Goal: Browse casually: Explore the website without a specific task or goal

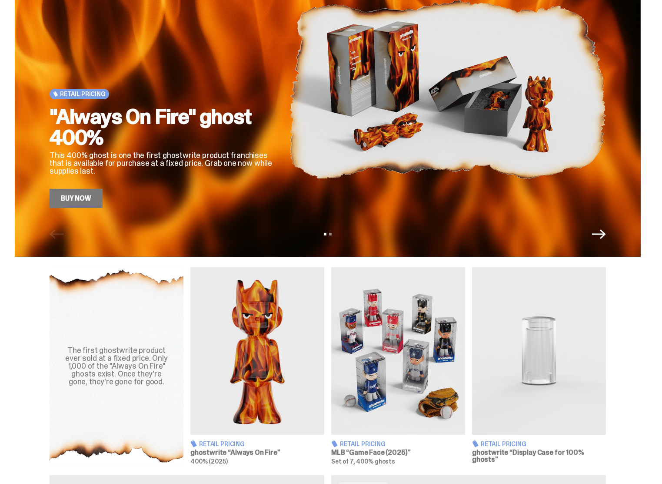
scroll to position [43, 0]
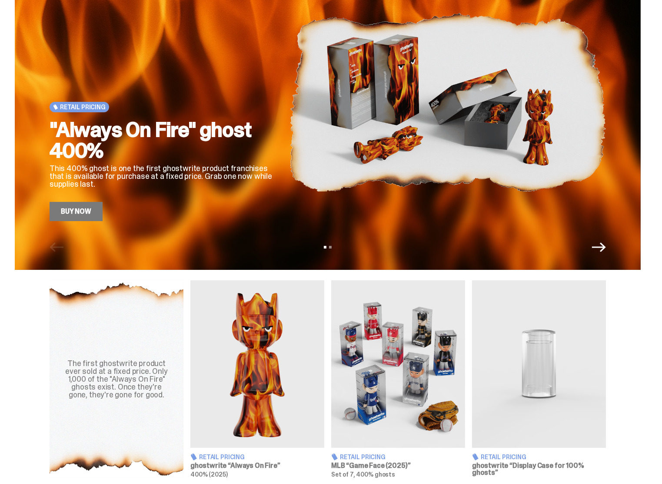
click at [75, 213] on link "Buy Now" at bounding box center [76, 211] width 53 height 19
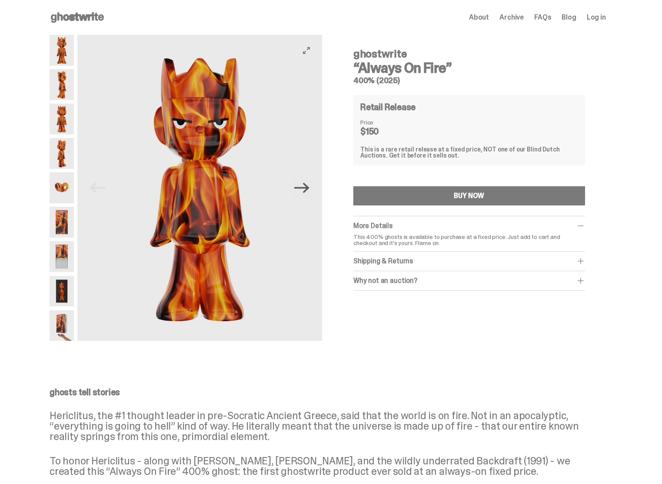
click at [303, 192] on icon "Next" at bounding box center [301, 187] width 15 height 15
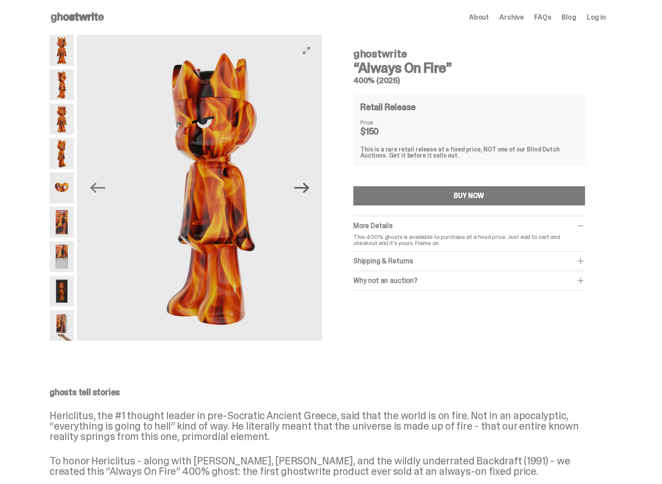
click at [304, 193] on icon "Next" at bounding box center [301, 187] width 15 height 15
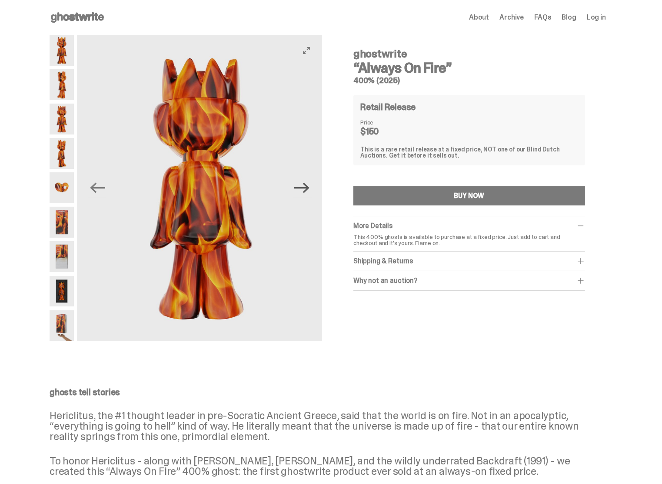
click at [304, 193] on icon "Next" at bounding box center [301, 187] width 15 height 15
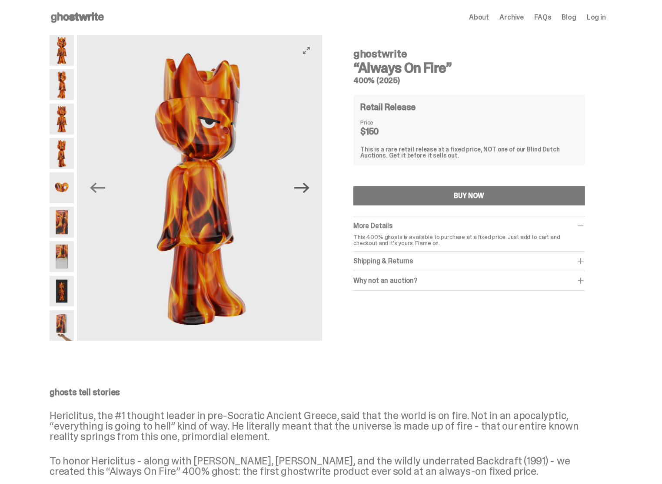
click at [304, 193] on icon "Next" at bounding box center [301, 187] width 15 height 15
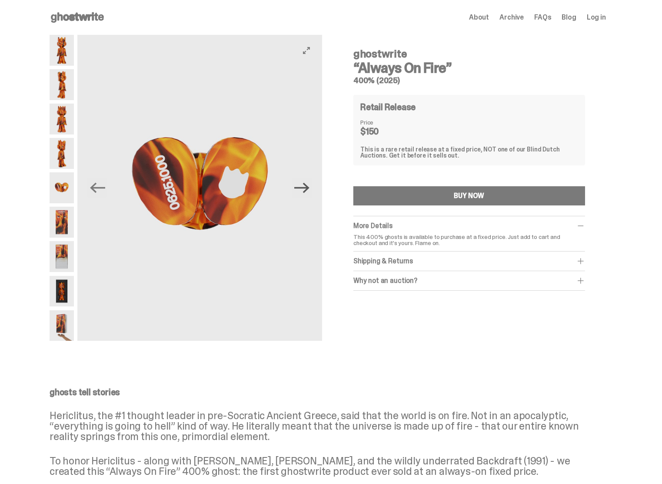
click at [304, 193] on icon "Next" at bounding box center [301, 187] width 15 height 15
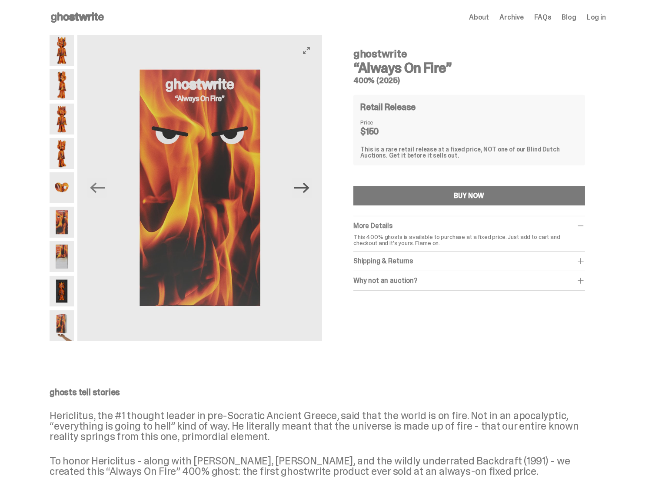
click at [304, 193] on icon "Next" at bounding box center [301, 187] width 15 height 15
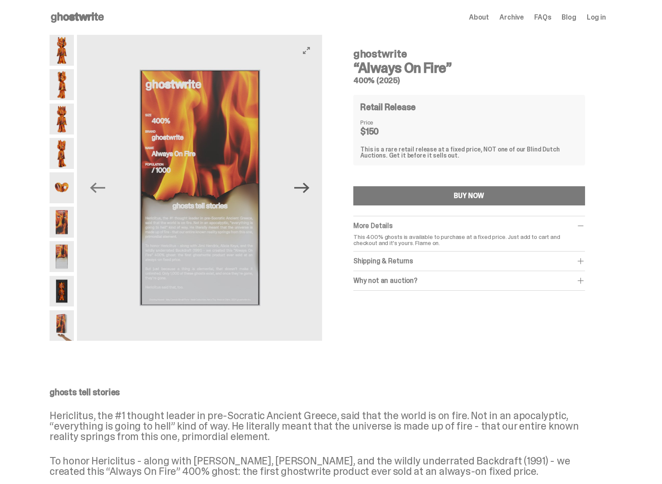
click at [304, 193] on icon "Next" at bounding box center [301, 187] width 15 height 15
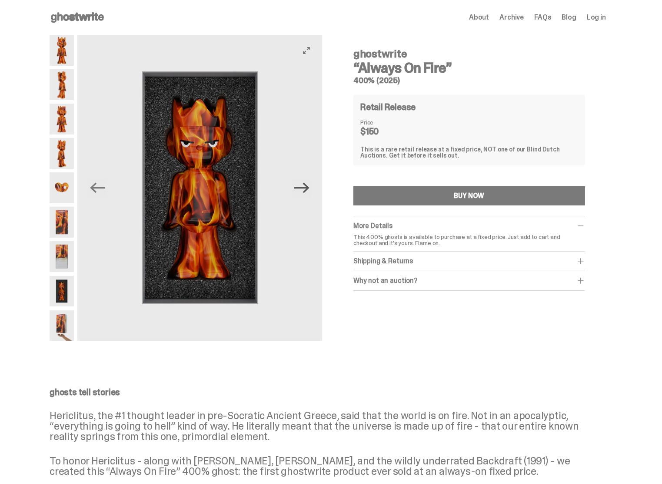
click at [304, 193] on icon "Next" at bounding box center [301, 187] width 15 height 15
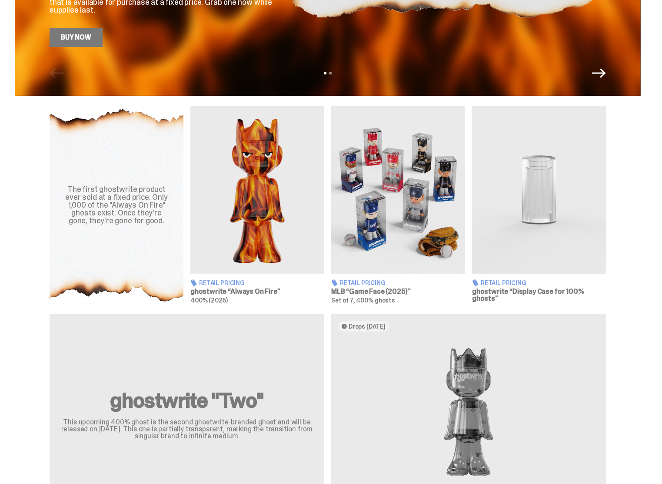
scroll to position [435, 0]
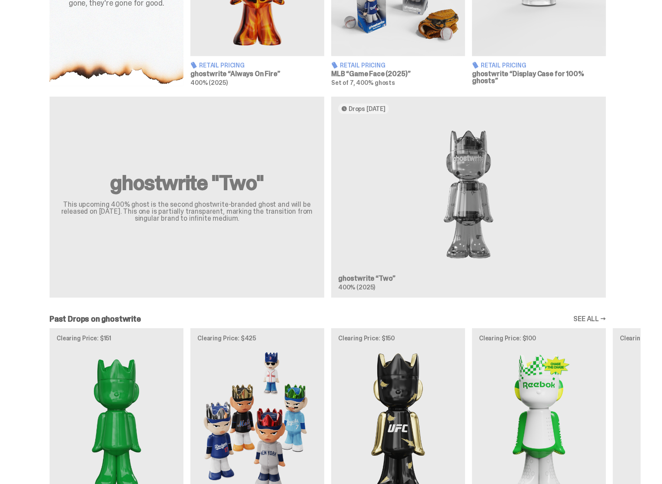
click at [381, 225] on div "ghostwrite "Two" This upcoming 400% ghost is the second ghostwrite-branded ghos…" at bounding box center [328, 201] width 626 height 208
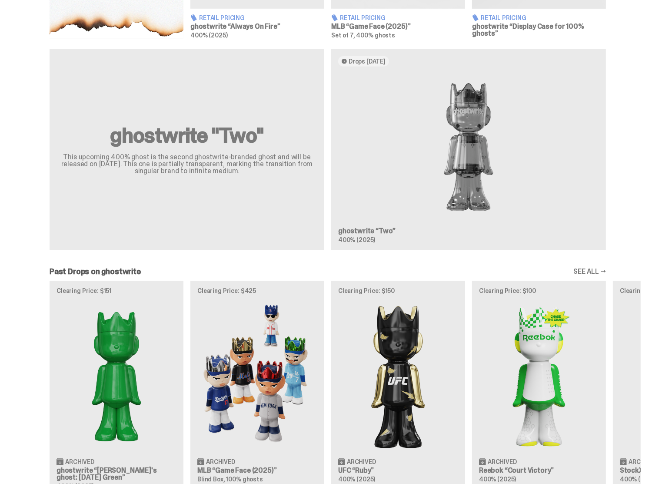
scroll to position [565, 0]
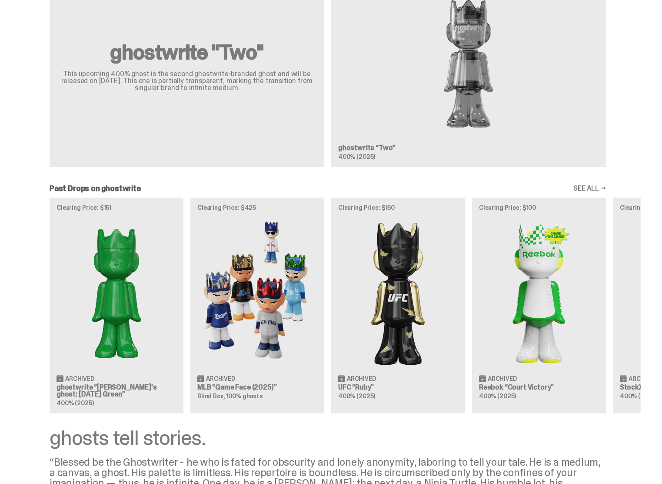
click at [534, 320] on div "Clearing Price: $151 Archived ghostwrite “[PERSON_NAME]'s ghost: [DATE] Green” …" at bounding box center [328, 305] width 626 height 216
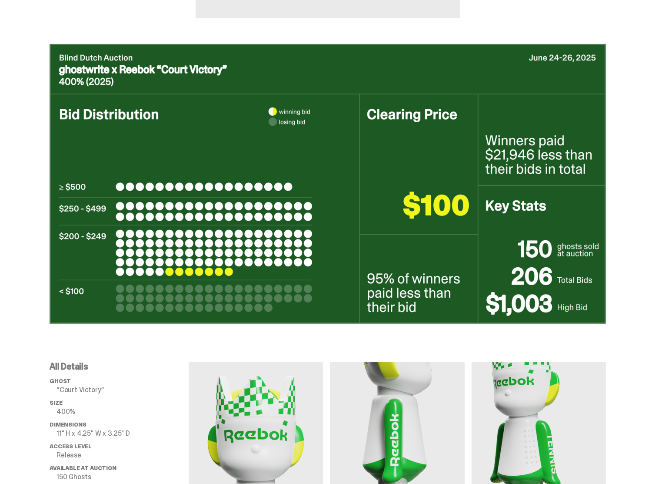
scroll to position [348, 0]
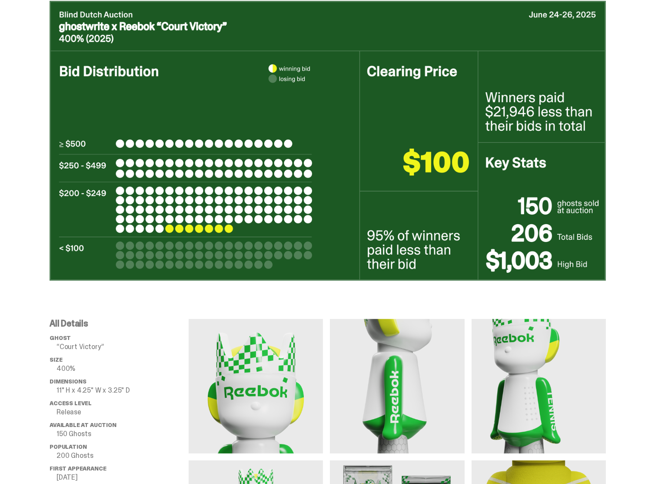
drag, startPoint x: 408, startPoint y: 179, endPoint x: 479, endPoint y: 170, distance: 71.0
click at [479, 170] on img at bounding box center [328, 141] width 557 height 280
